Goal: Task Accomplishment & Management: Manage account settings

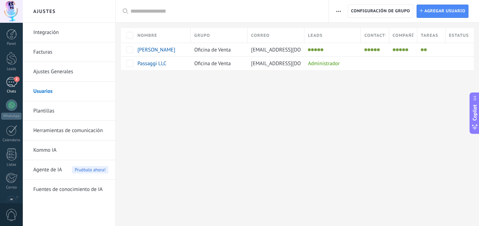
click at [17, 82] on link "1 Chats" at bounding box center [11, 85] width 23 height 17
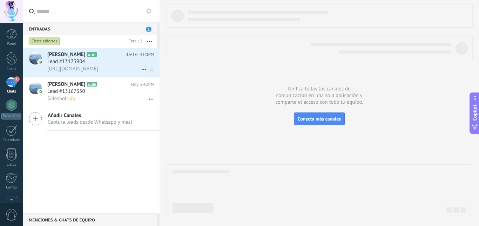
click at [94, 63] on div "Lead #13173904" at bounding box center [100, 61] width 107 height 7
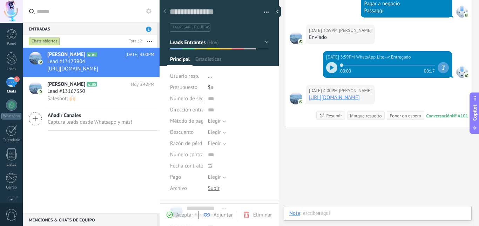
scroll to position [11, 0]
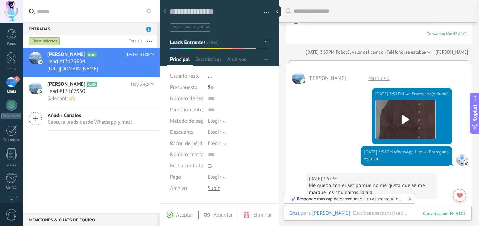
scroll to position [129, 0]
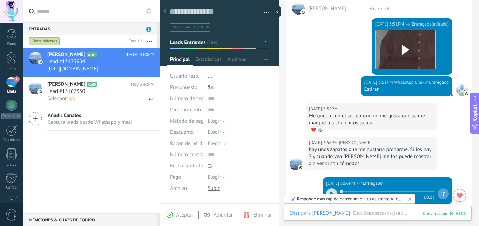
click at [80, 172] on div "[PERSON_NAME] A101 [DATE] 4:00PM Lead #13173904 [URL][DOMAIN_NAME] [PERSON_NAME…" at bounding box center [91, 131] width 137 height 166
